Goal: Answer question/provide support: Share knowledge or assist other users

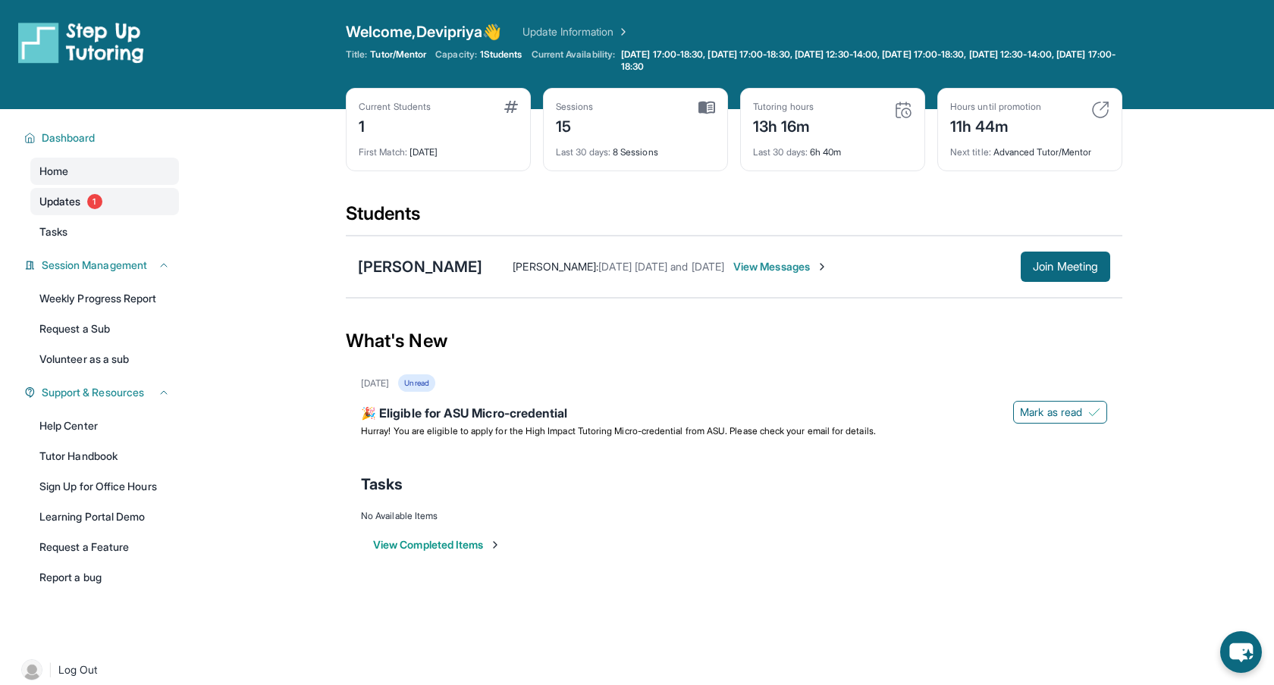
click at [61, 202] on span "Updates" at bounding box center [60, 201] width 42 height 15
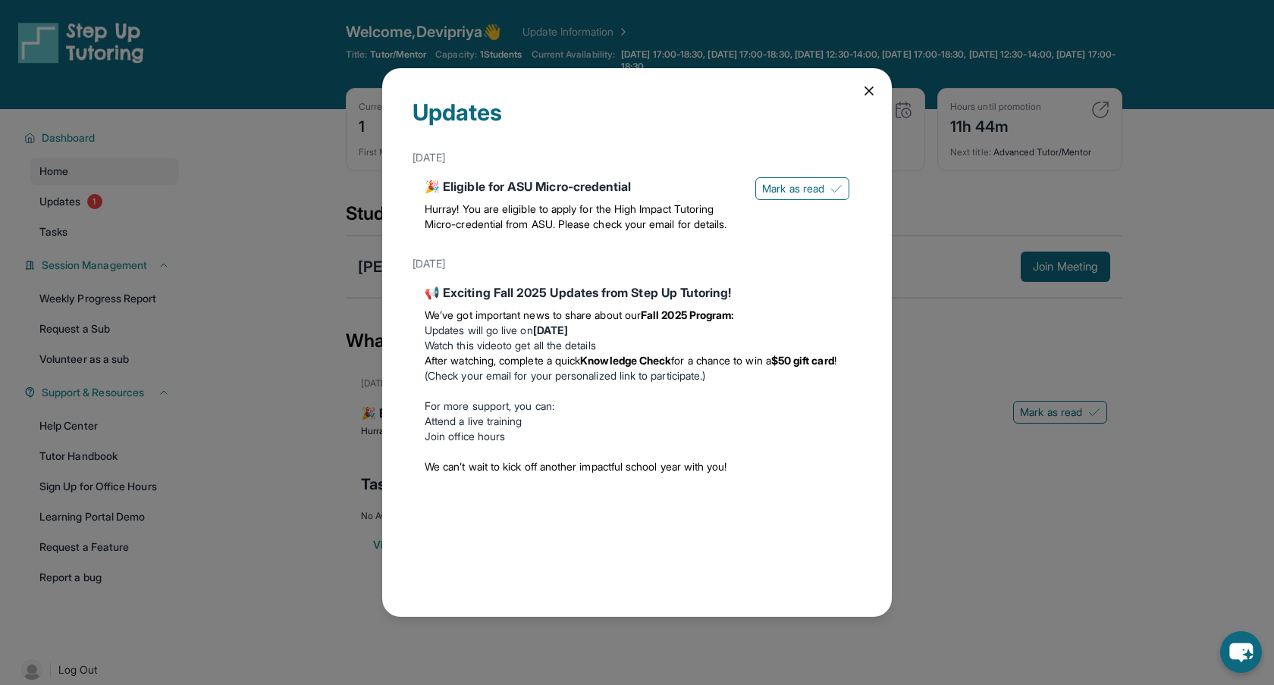
click at [294, 197] on div "Updates [DATE] 🎉 Eligible for ASU Micro-credential Hurray! You are eligible to …" at bounding box center [637, 342] width 1274 height 685
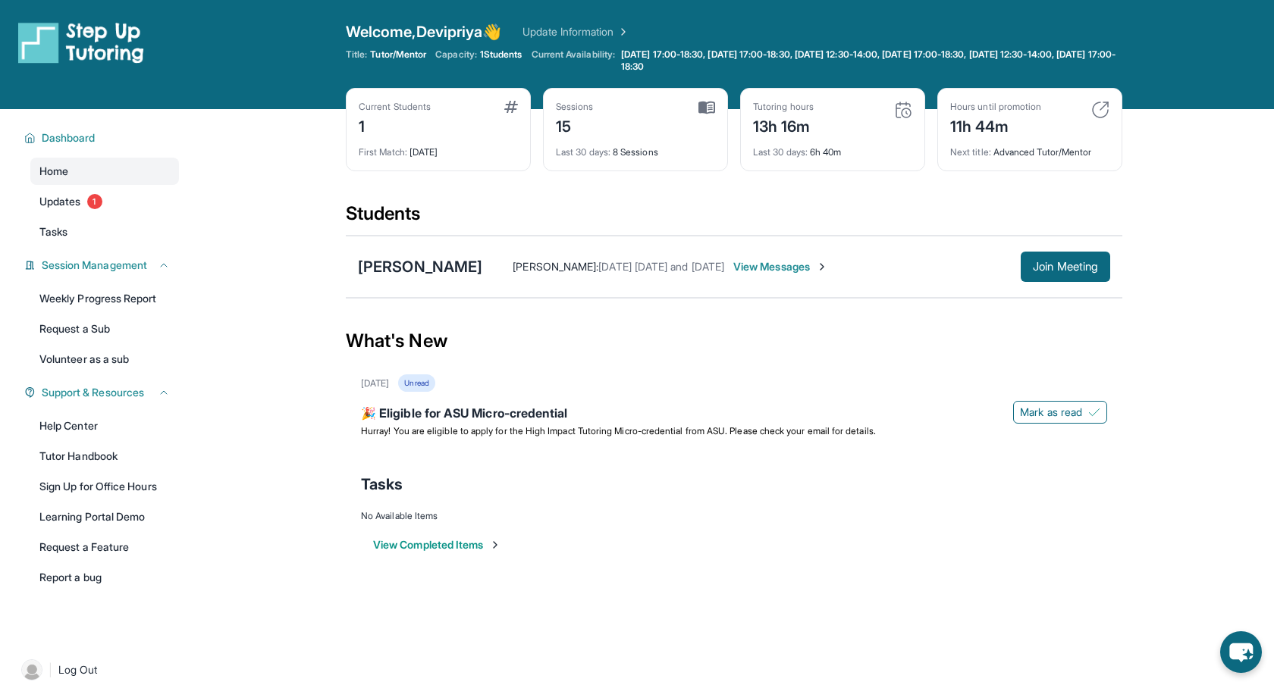
click at [807, 268] on span "View Messages" at bounding box center [780, 266] width 95 height 15
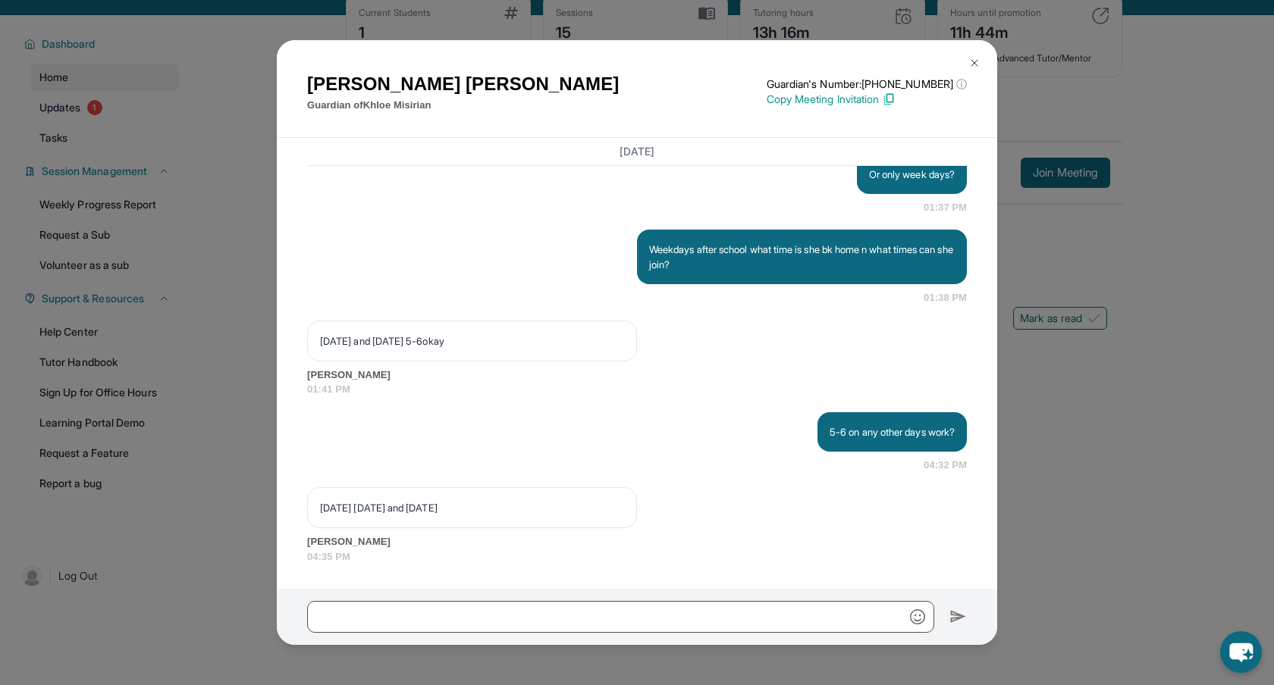
scroll to position [109, 0]
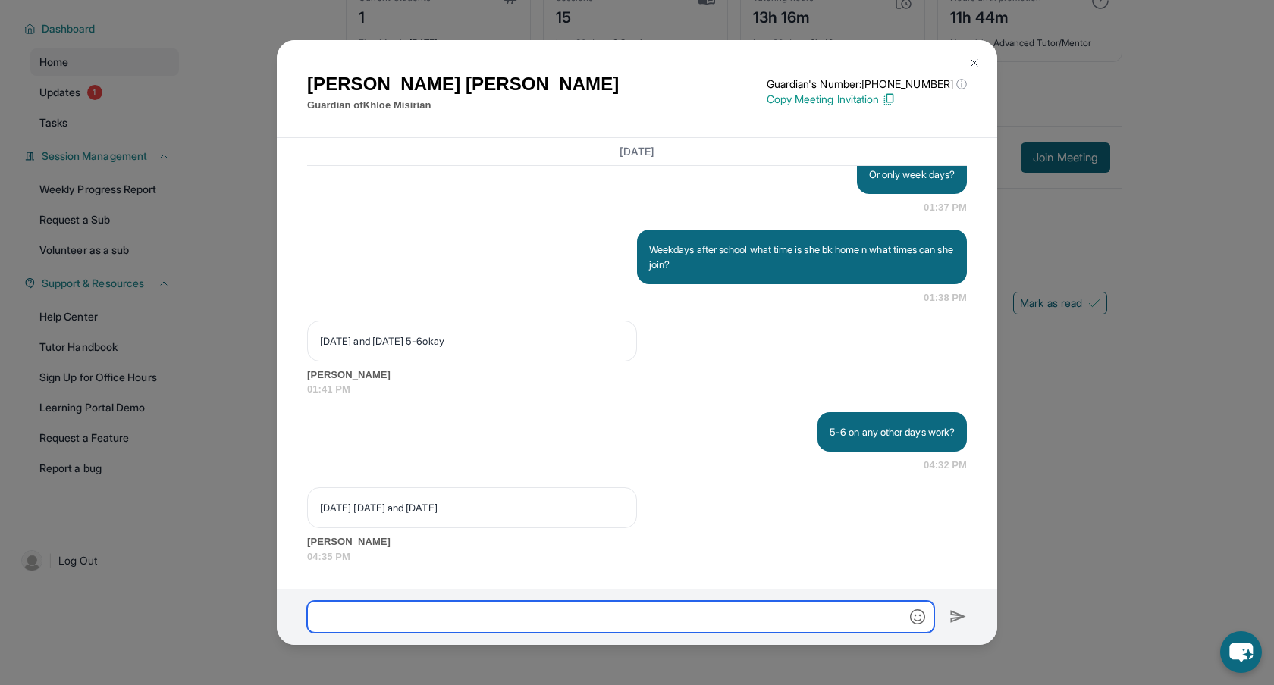
click at [510, 626] on input "text" at bounding box center [620, 617] width 627 height 32
type input "**********"
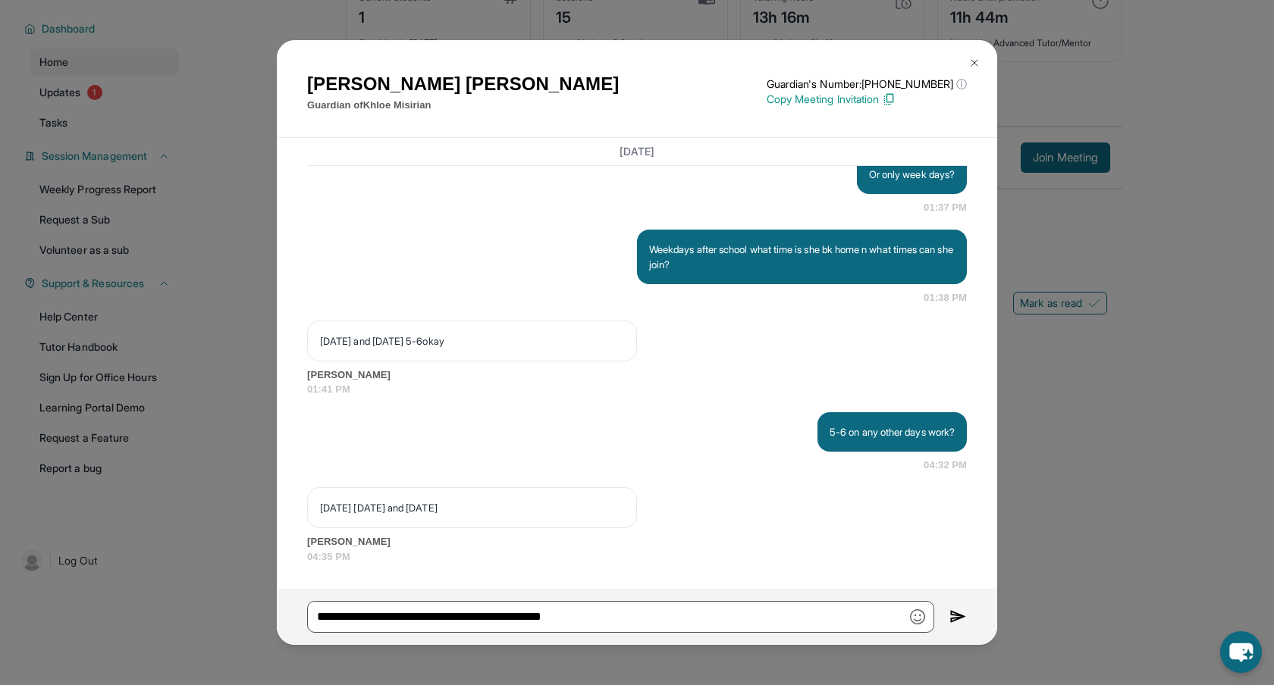
click at [961, 619] on img at bounding box center [957, 617] width 17 height 18
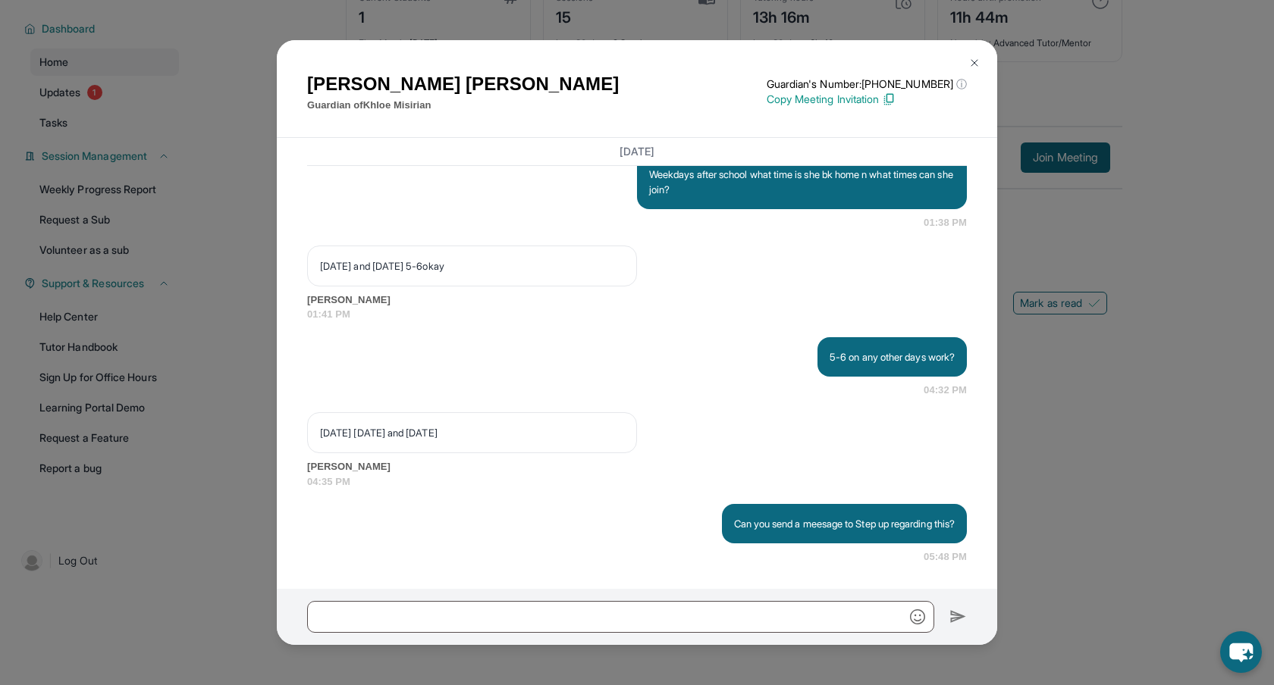
scroll to position [20100, 0]
click at [980, 61] on img at bounding box center [974, 63] width 12 height 12
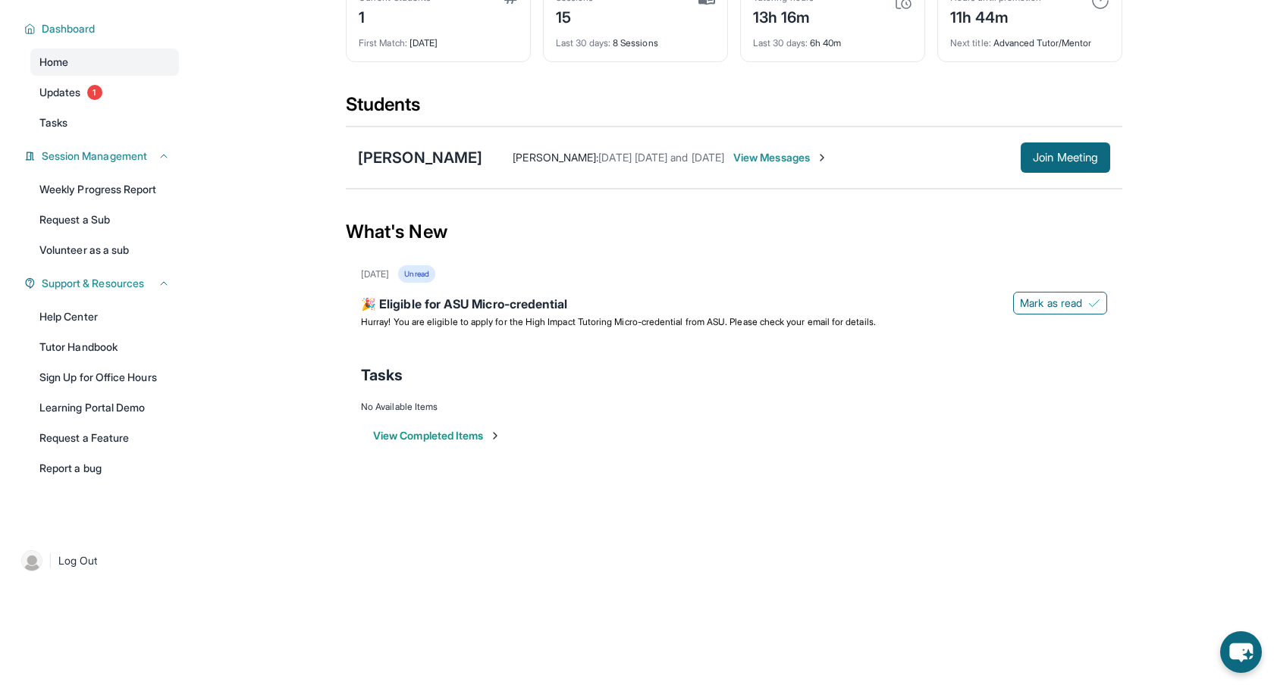
click at [795, 158] on span "View Messages" at bounding box center [780, 157] width 95 height 15
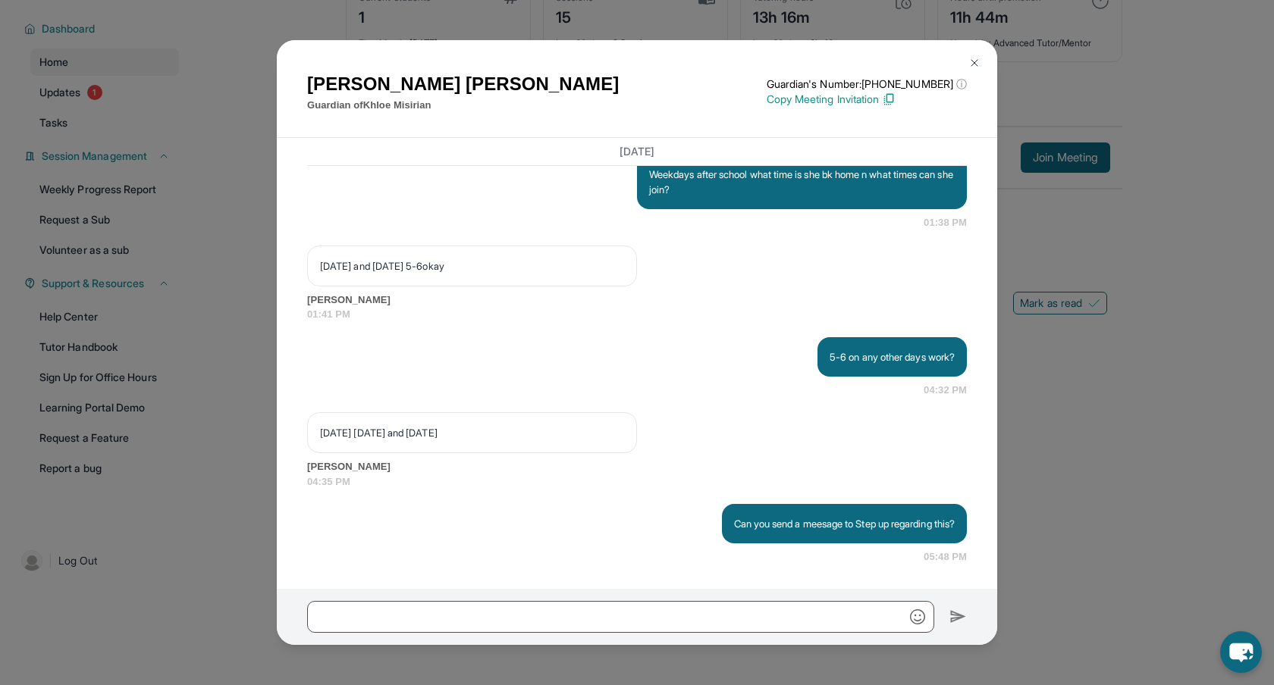
click at [1137, 227] on div "Nellie Zargaryan Guardian of Khloe Misirian Guardian's Number: +18182908767 ⓘ T…" at bounding box center [637, 342] width 1274 height 685
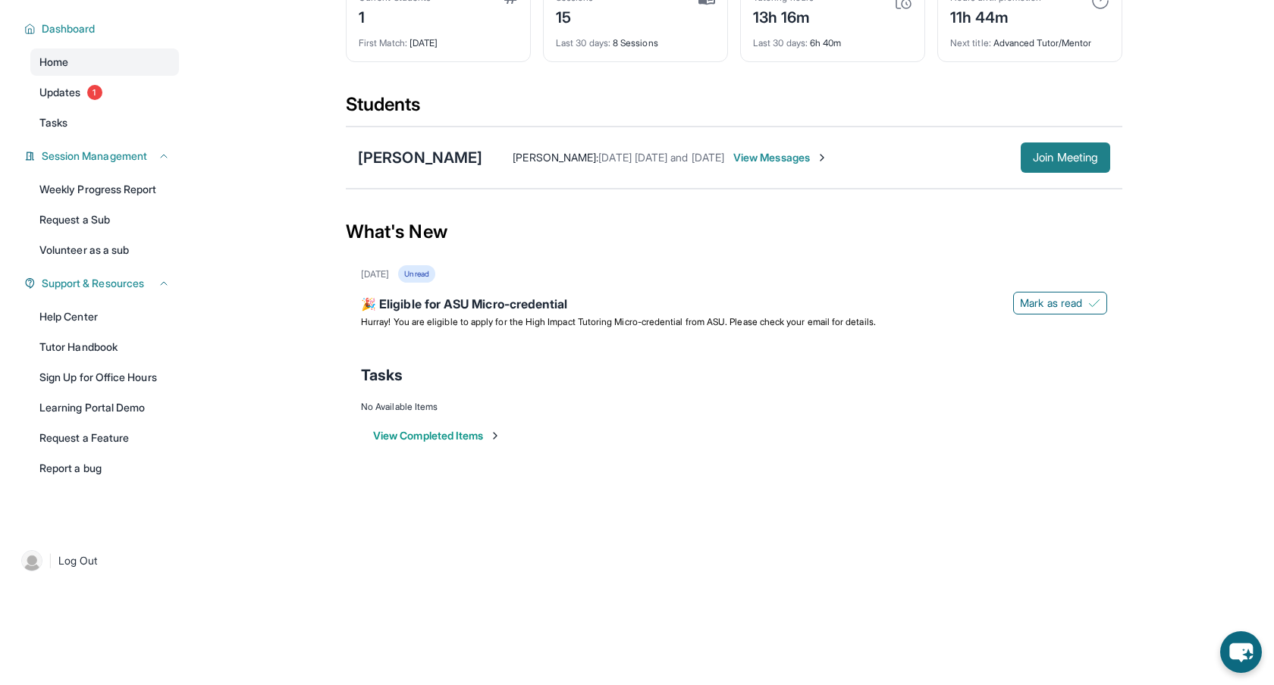
click at [1060, 158] on span "Join Meeting" at bounding box center [1065, 157] width 65 height 9
click at [437, 159] on div "[PERSON_NAME]" at bounding box center [420, 157] width 124 height 21
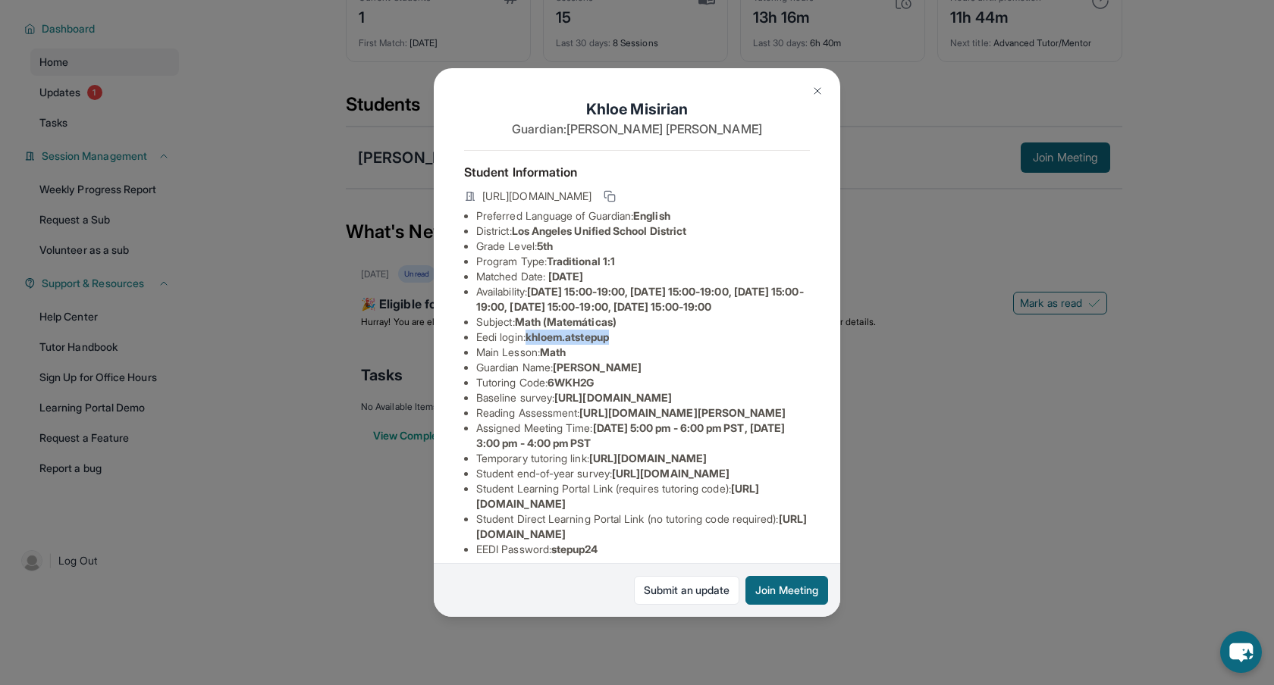
drag, startPoint x: 533, startPoint y: 353, endPoint x: 648, endPoint y: 354, distance: 114.5
click at [648, 345] on li "Eedi login : khloem.atstepup" at bounding box center [643, 337] width 334 height 15
copy span "khloem.atstepup"
click at [698, 375] on li "Guardian Name : nellie zargaryan" at bounding box center [643, 367] width 334 height 15
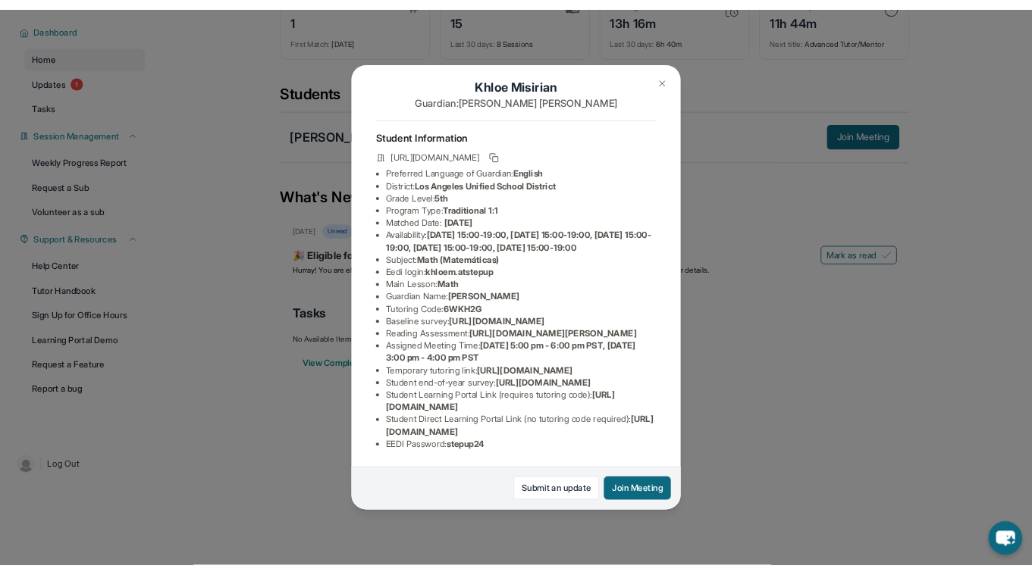
scroll to position [196, 0]
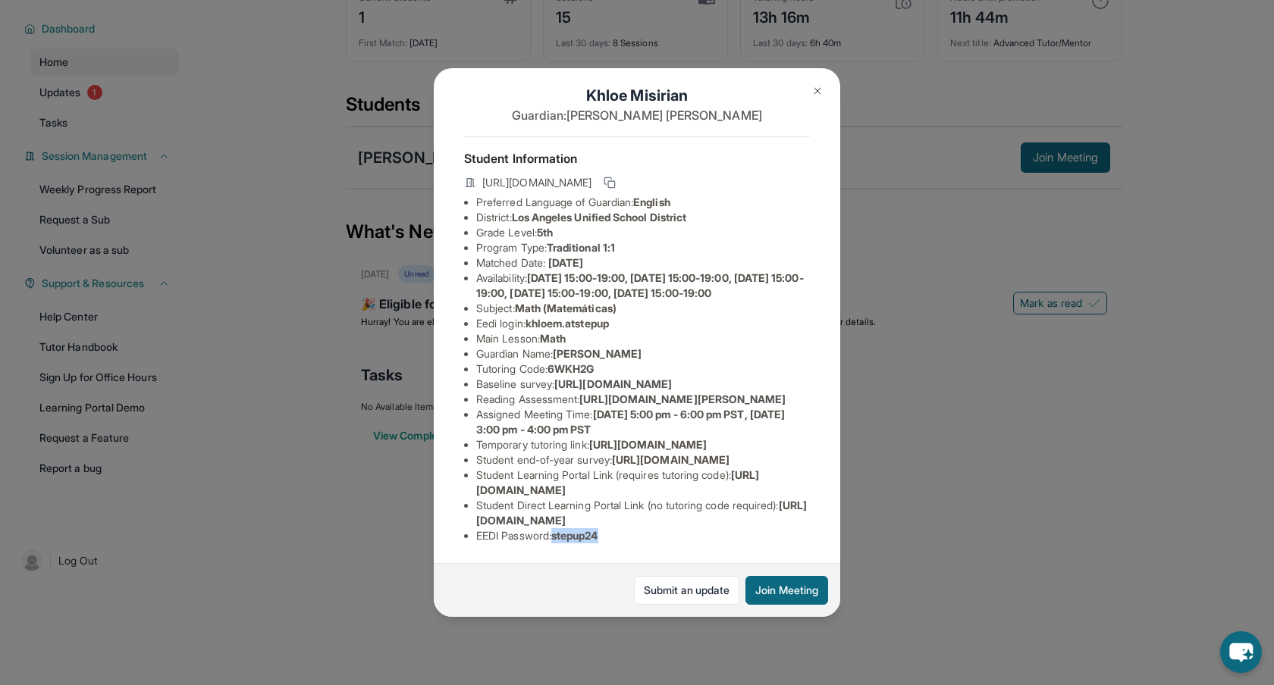
drag, startPoint x: 560, startPoint y: 541, endPoint x: 618, endPoint y: 535, distance: 58.6
click at [618, 536] on li "EEDI Password : stepup24" at bounding box center [643, 535] width 334 height 15
copy span "stepup24"
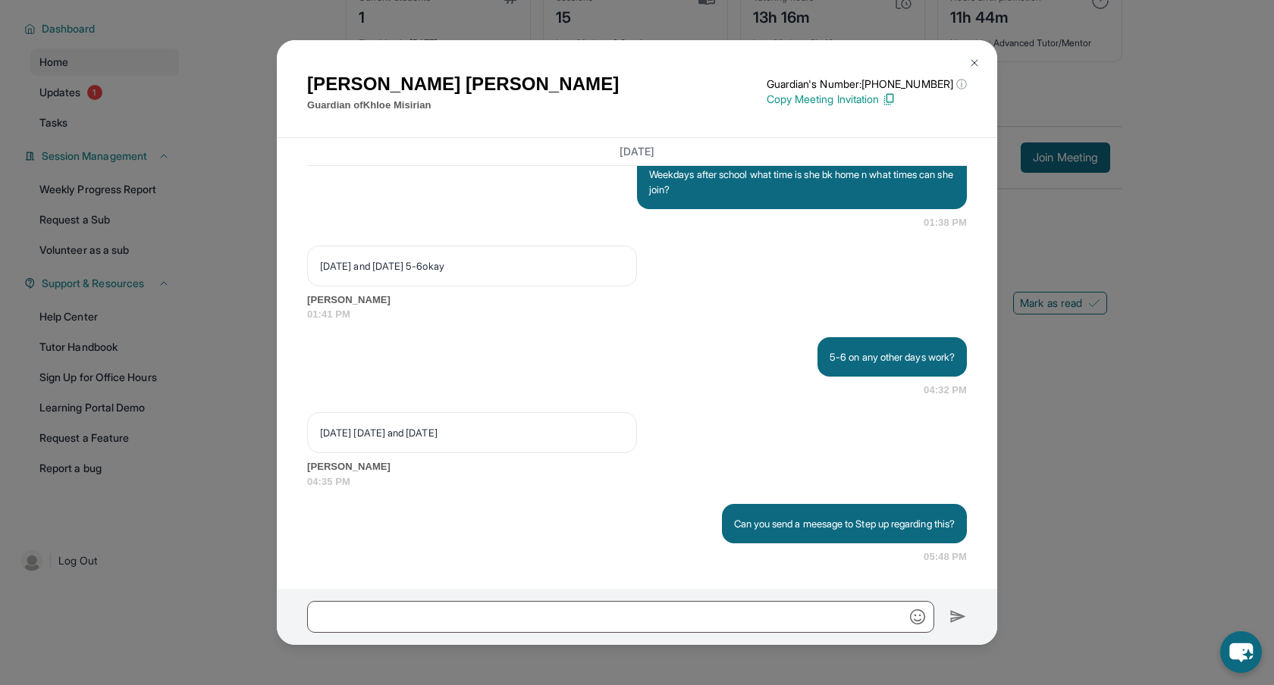
scroll to position [20100, 0]
